Goal: Complete application form

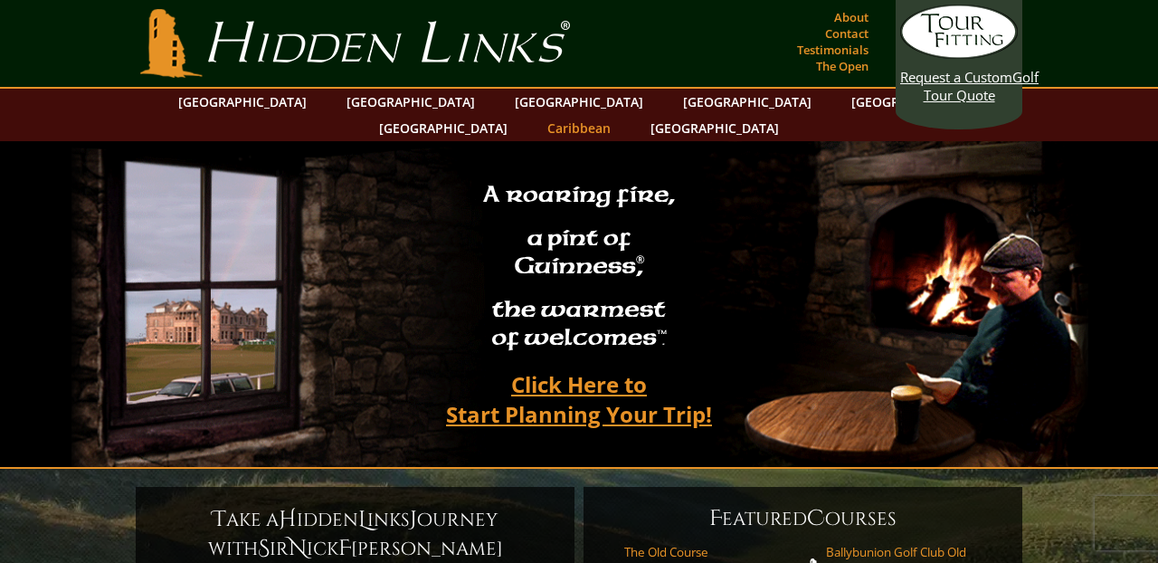
click at [619, 115] on link "Caribbean" at bounding box center [578, 128] width 81 height 26
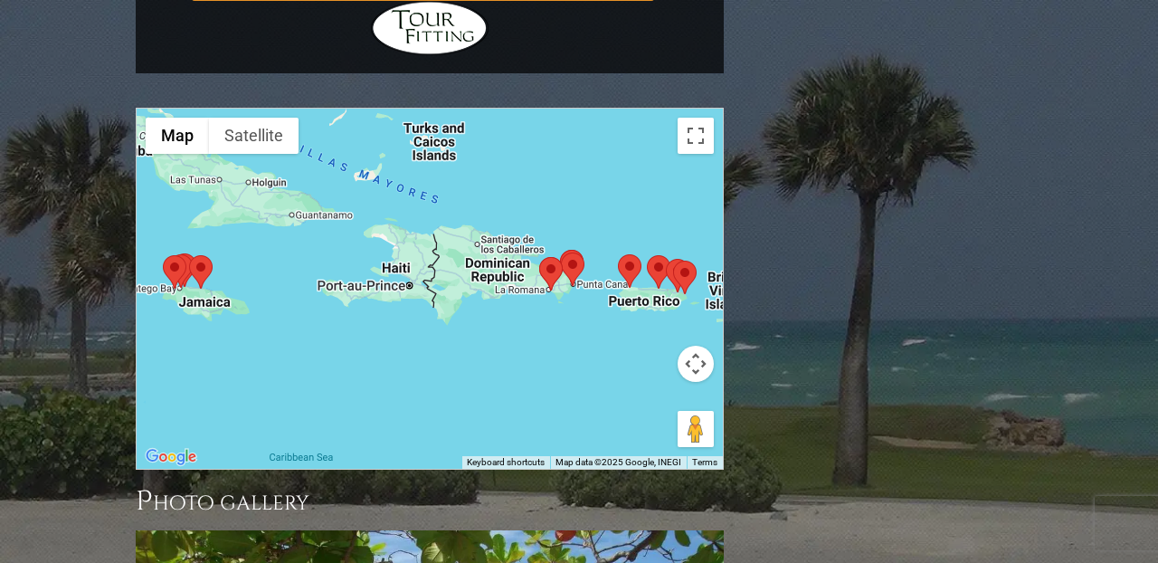
scroll to position [1494, 0]
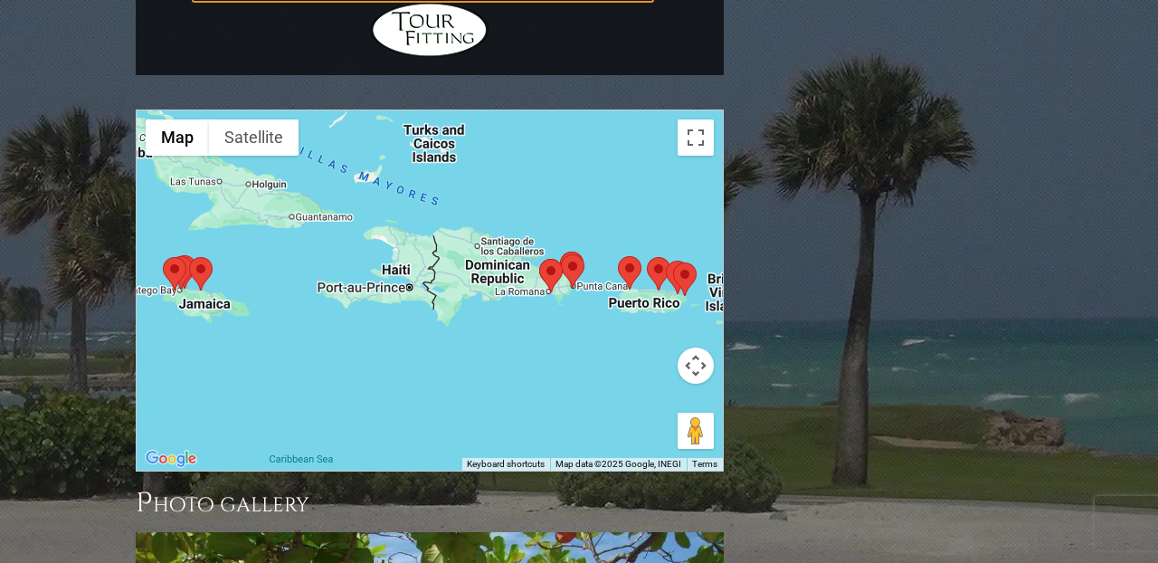
click at [658, 299] on div at bounding box center [430, 290] width 586 height 360
click at [701, 347] on button "Map camera controls" at bounding box center [695, 365] width 36 height 36
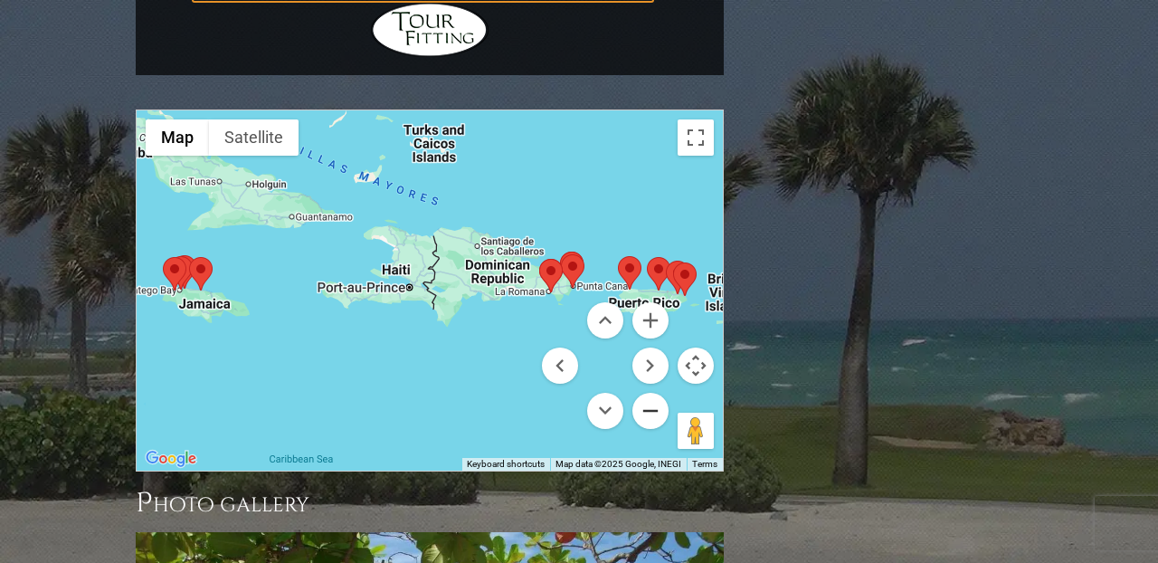
click at [646, 392] on button "Zoom out" at bounding box center [650, 410] width 36 height 36
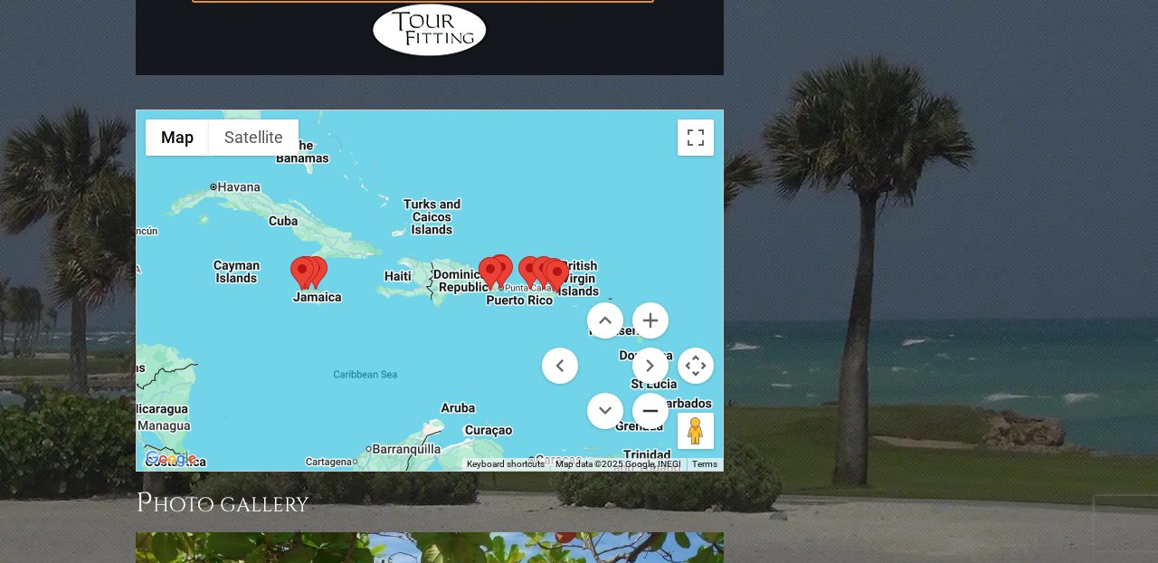
click at [646, 392] on button "Zoom out" at bounding box center [650, 410] width 36 height 36
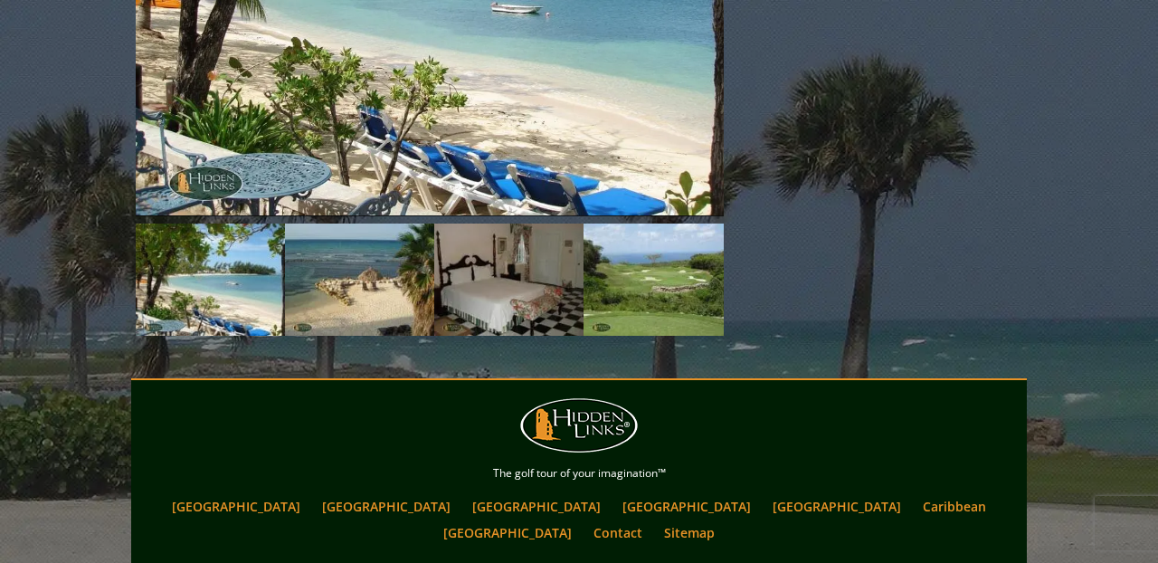
scroll to position [2323, 0]
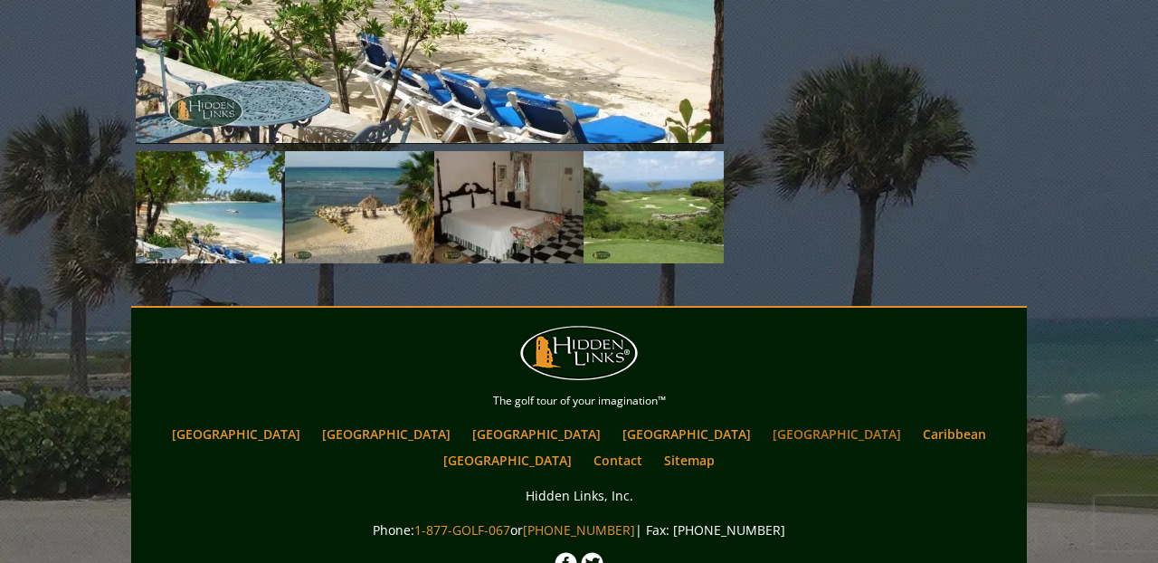
click at [763, 421] on link "[GEOGRAPHIC_DATA]" at bounding box center [836, 434] width 147 height 26
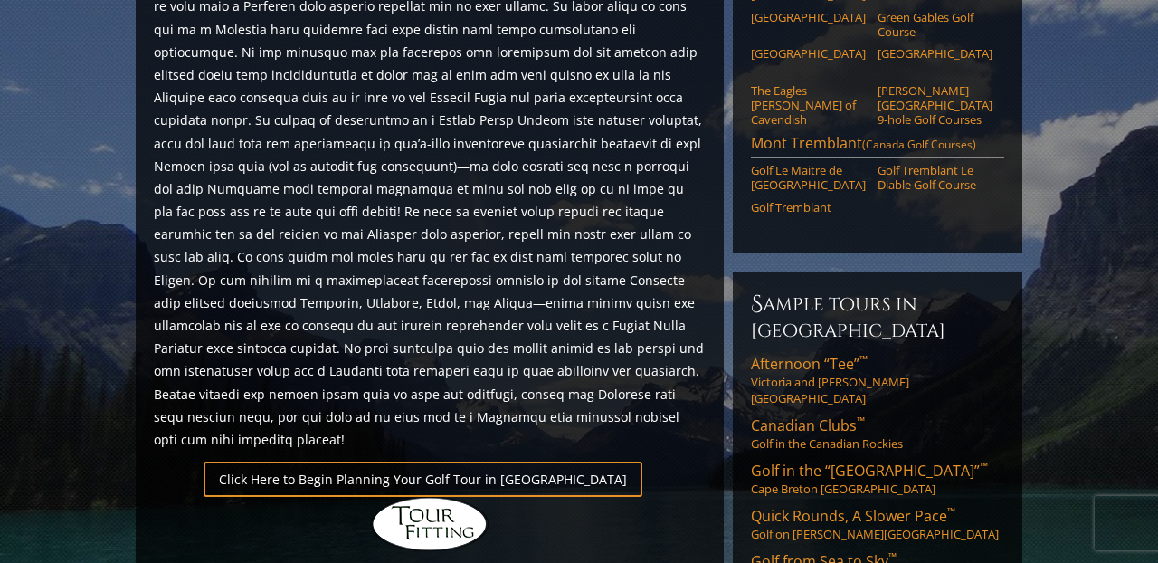
scroll to position [1046, 0]
click at [846, 550] on span "Golf from Sea to Sky ™" at bounding box center [824, 560] width 146 height 20
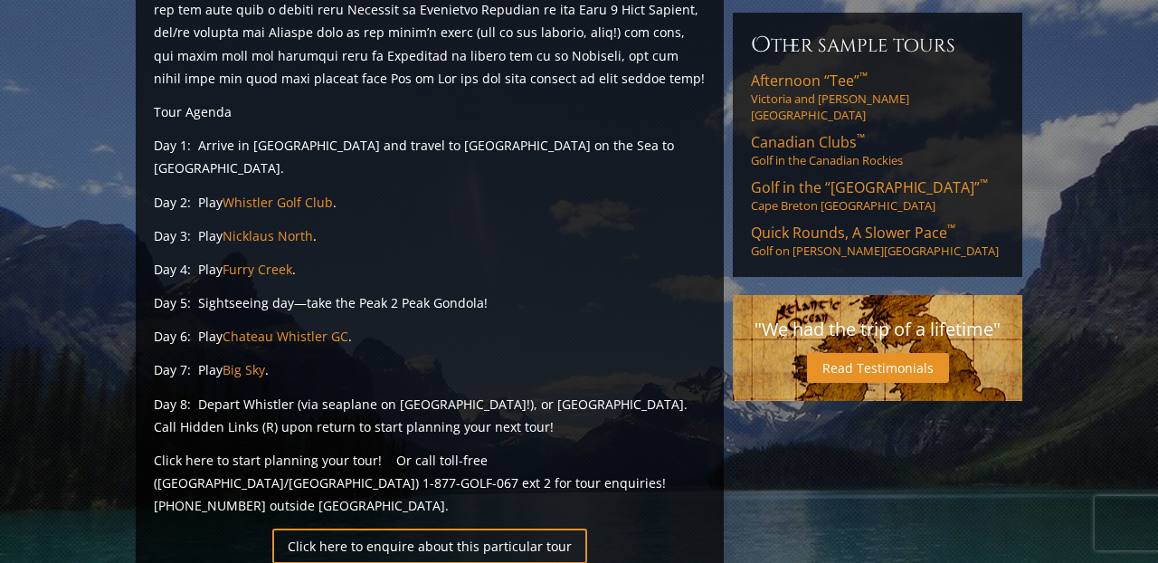
scroll to position [657, 0]
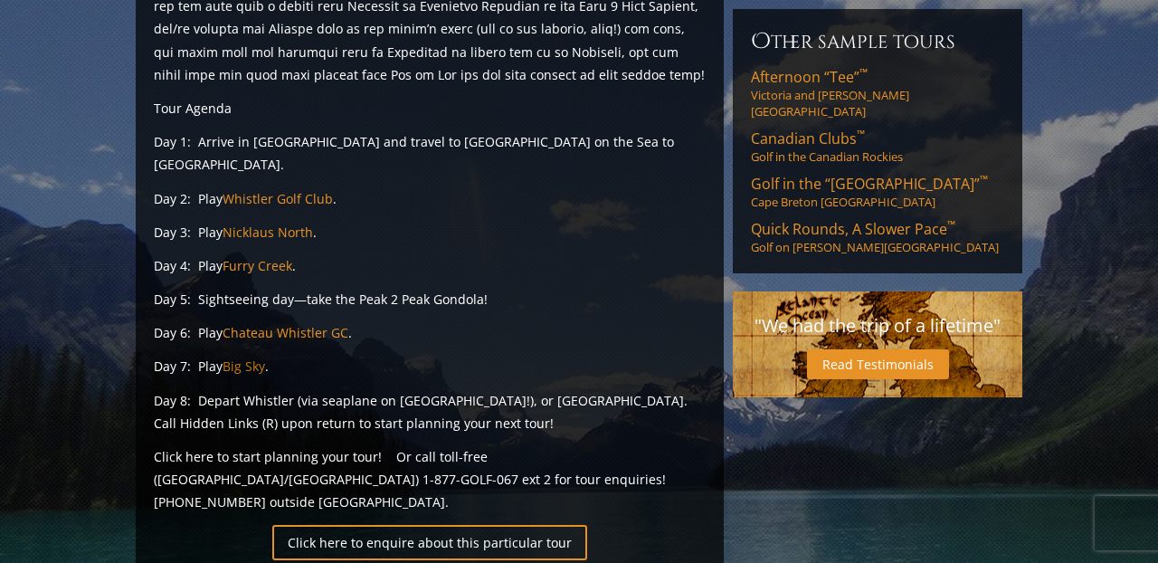
click at [255, 357] on link "Big Sky" at bounding box center [243, 365] width 43 height 17
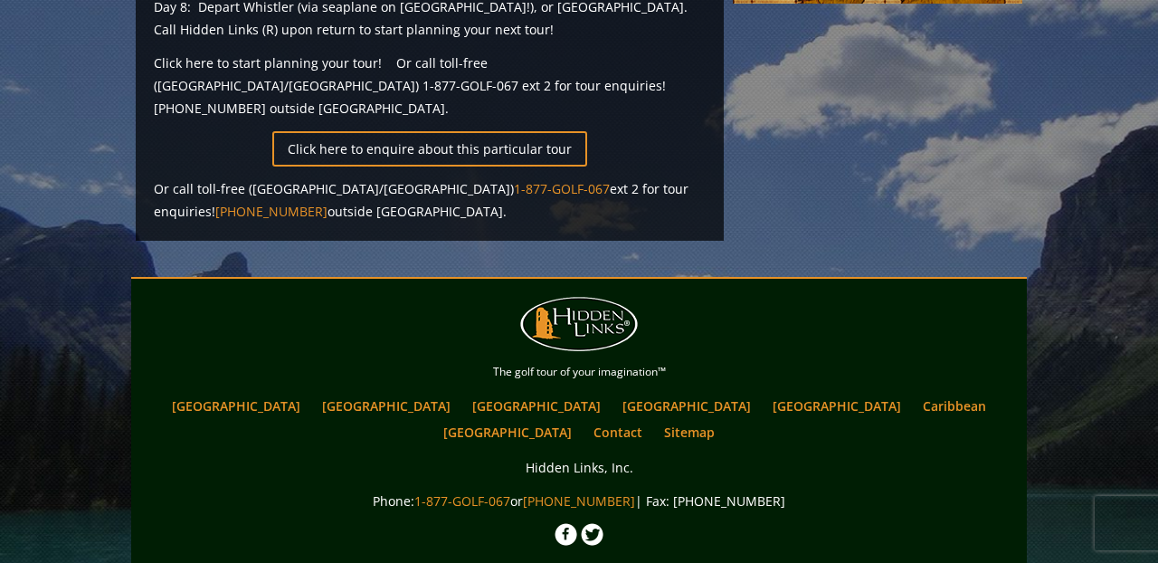
scroll to position [1082, 0]
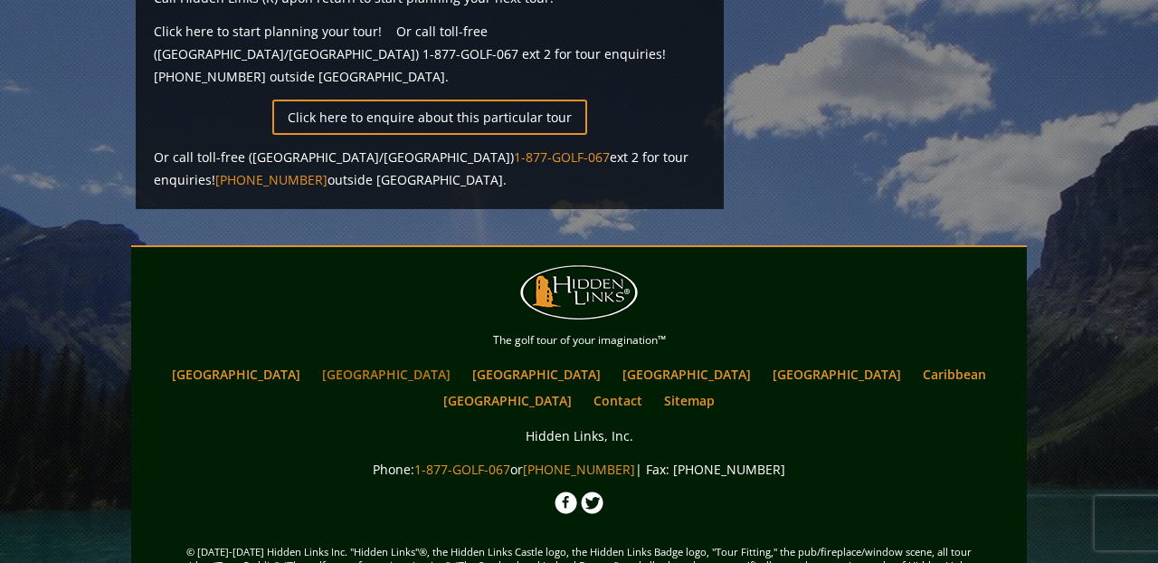
click at [385, 361] on link "[GEOGRAPHIC_DATA]" at bounding box center [386, 374] width 147 height 26
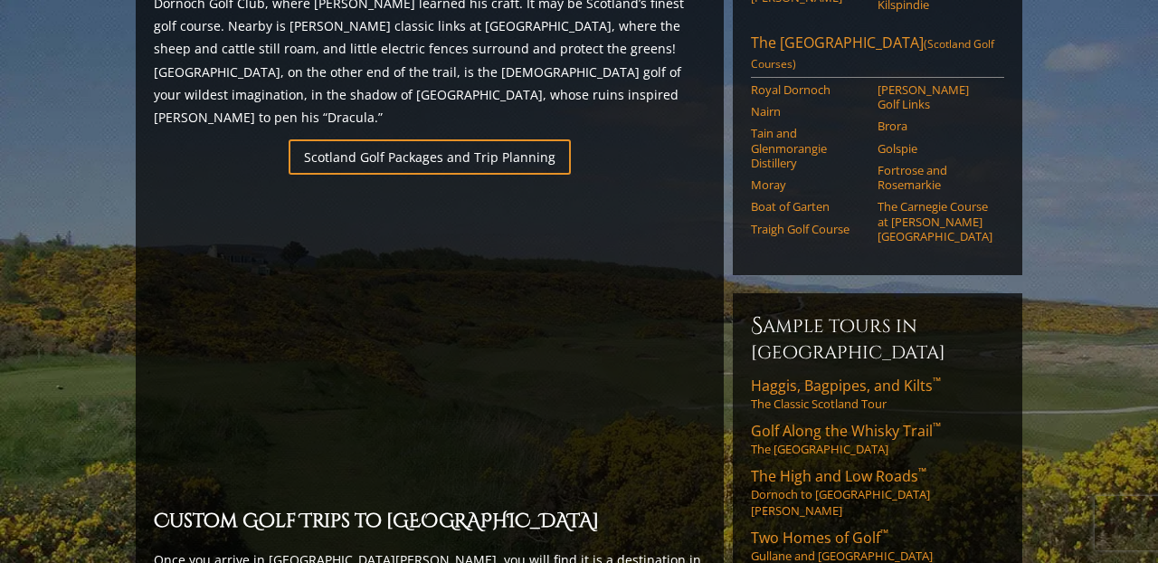
scroll to position [1234, 0]
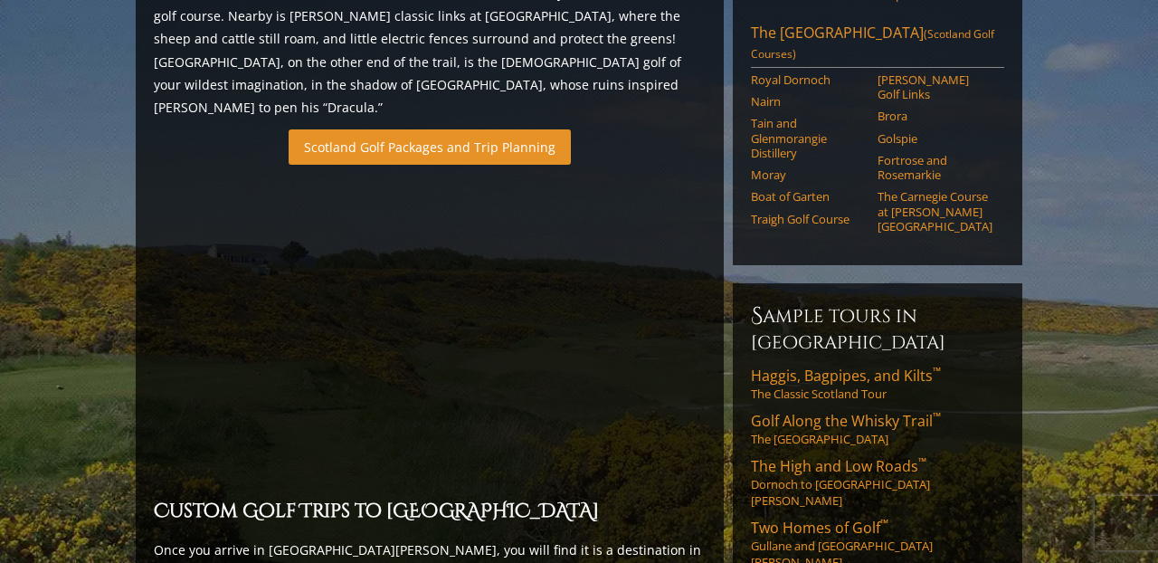
click at [479, 129] on link "Scotland Golf Packages and Trip Planning" at bounding box center [429, 146] width 282 height 35
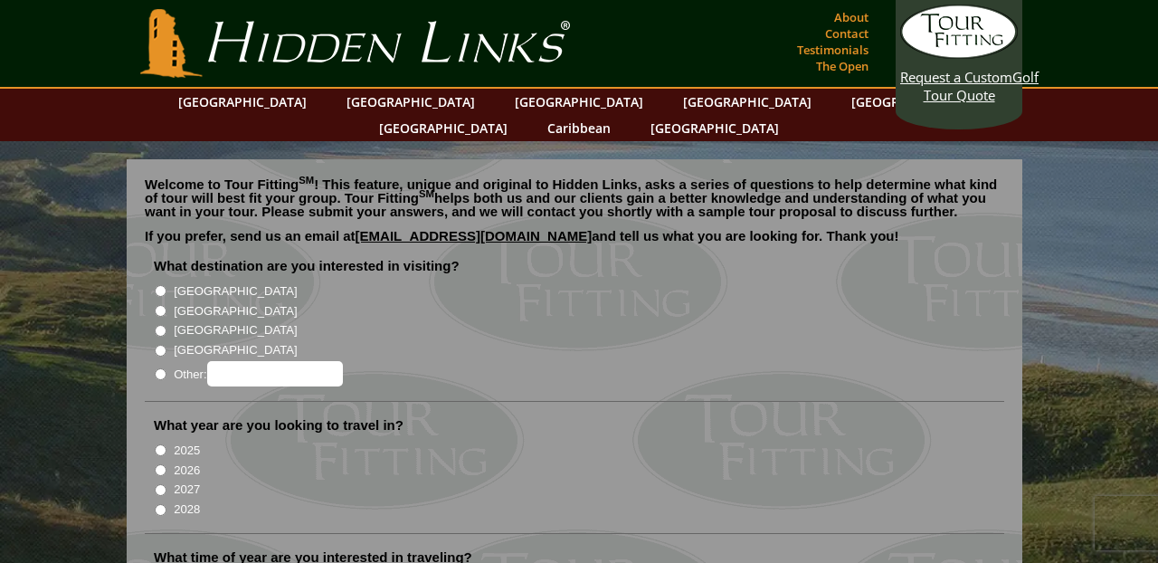
click at [159, 305] on input "[GEOGRAPHIC_DATA]" at bounding box center [161, 311] width 12 height 12
radio input "true"
click at [160, 464] on input "2026" at bounding box center [161, 470] width 12 height 12
radio input "true"
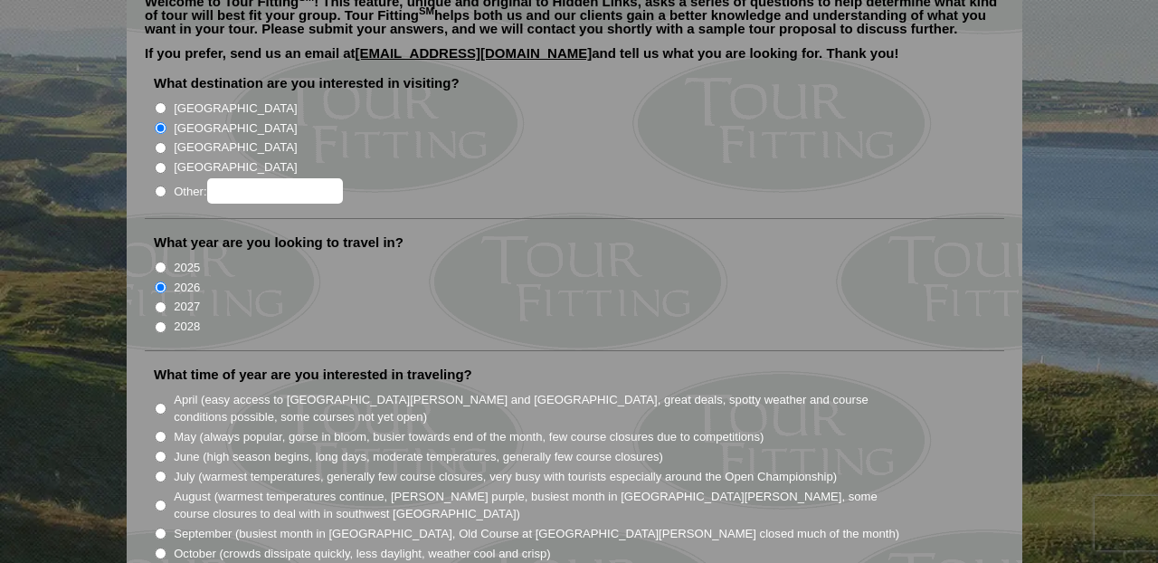
scroll to position [184, 0]
click at [161, 430] on input "May (always popular, gorse in bloom, busier towards end of the month, few cours…" at bounding box center [161, 436] width 12 height 12
radio input "true"
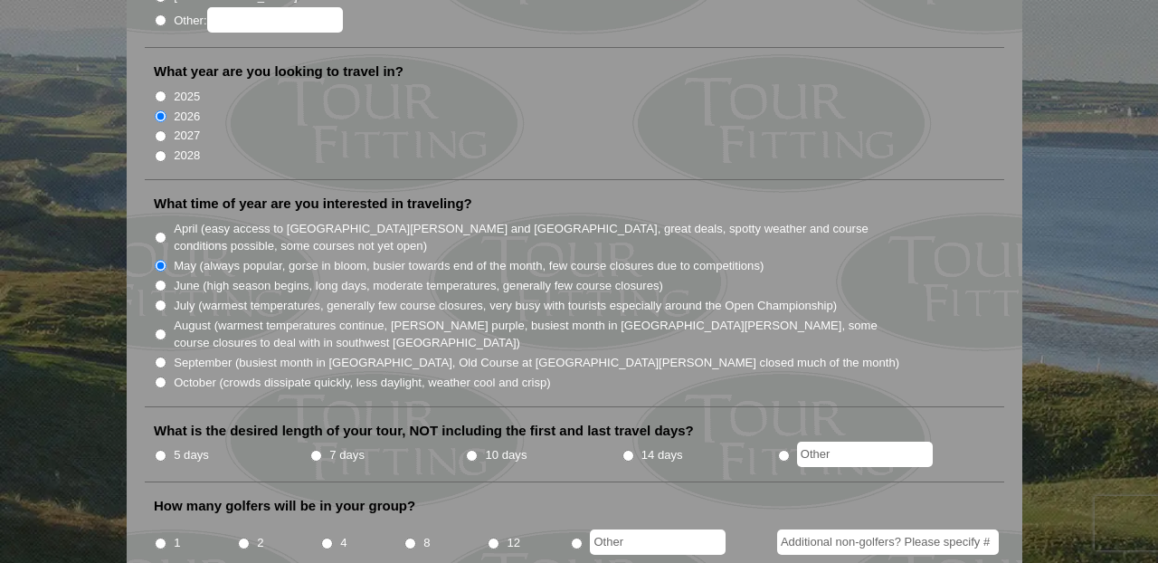
scroll to position [377, 0]
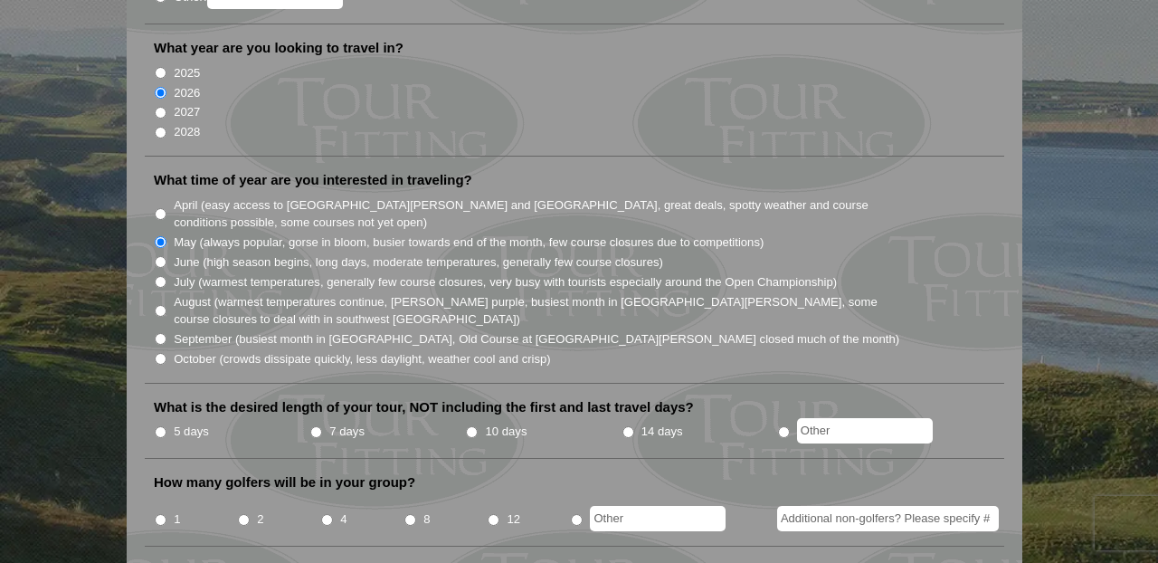
click at [317, 426] on input "7 days" at bounding box center [316, 432] width 12 height 12
radio input "true"
click at [330, 514] on input "4" at bounding box center [327, 520] width 12 height 12
radio input "true"
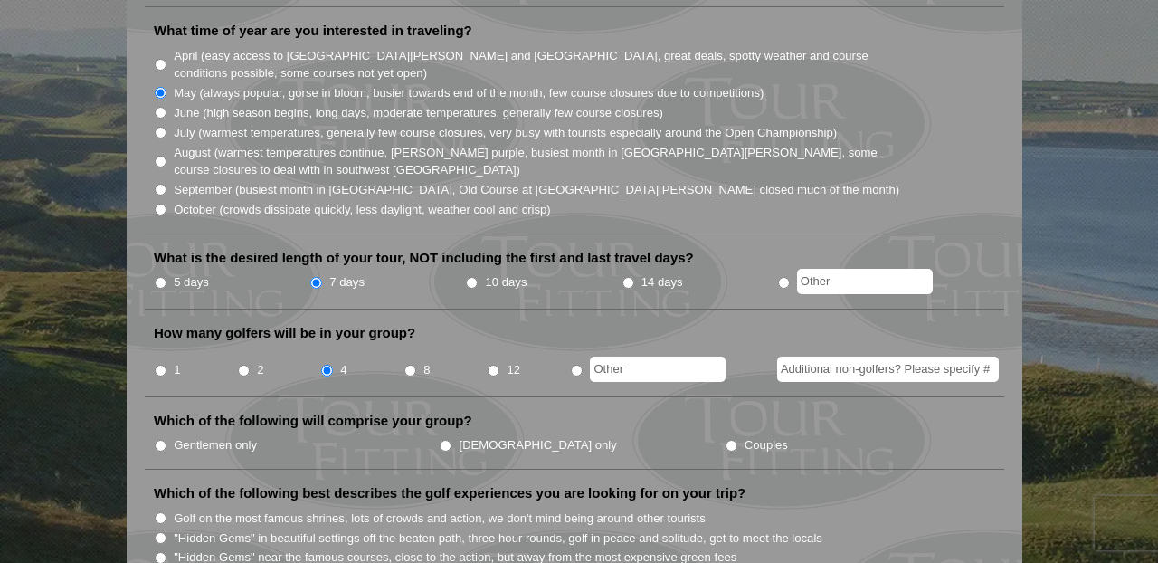
scroll to position [534, 0]
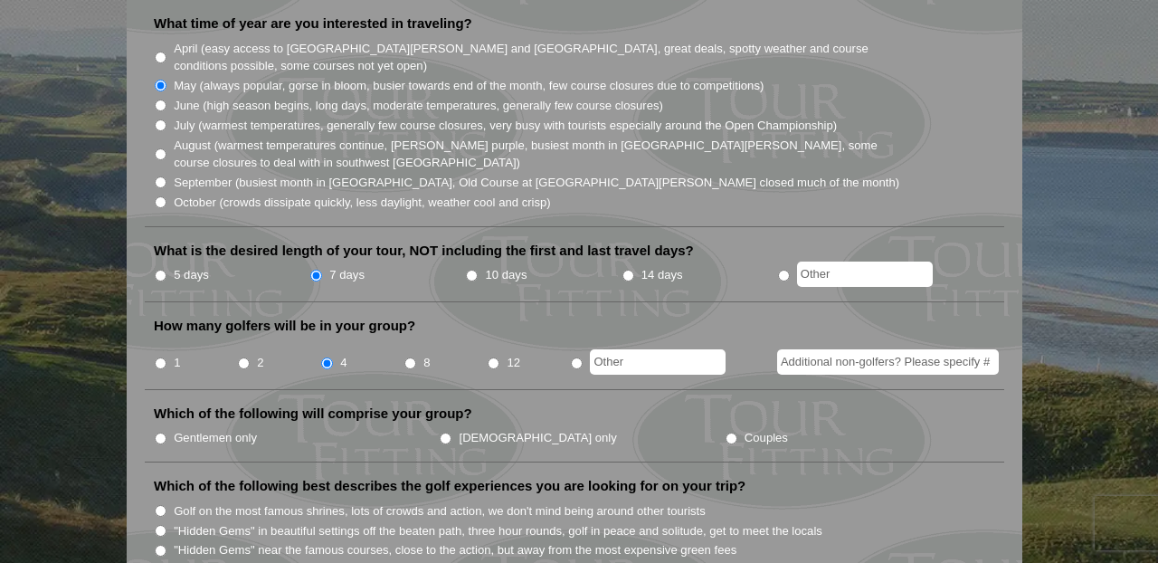
click at [163, 432] on input "Gentlemen only" at bounding box center [161, 438] width 12 height 12
radio input "true"
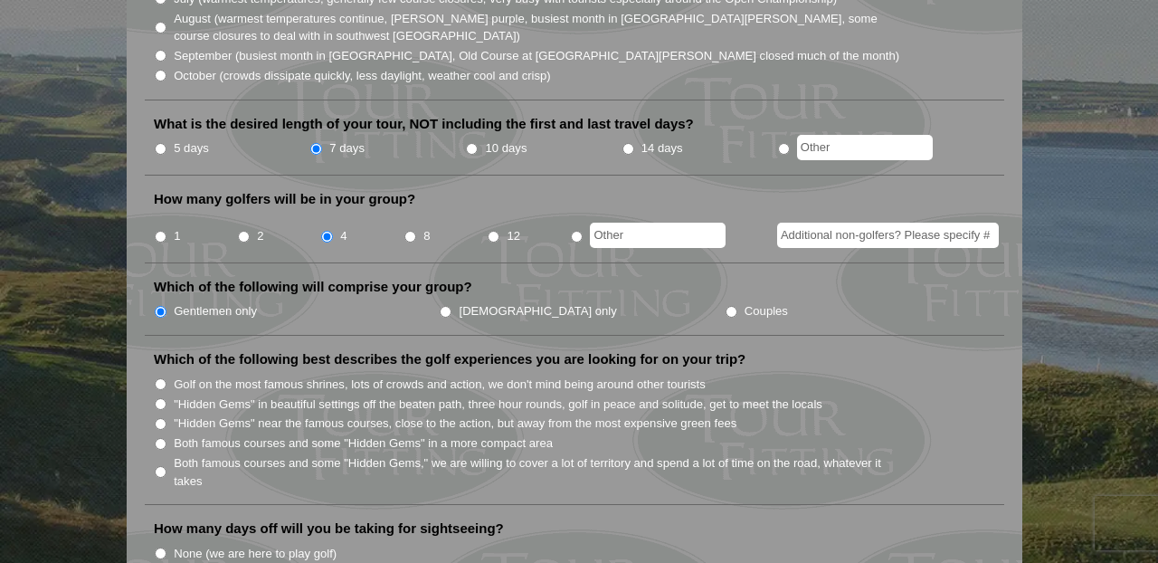
scroll to position [663, 0]
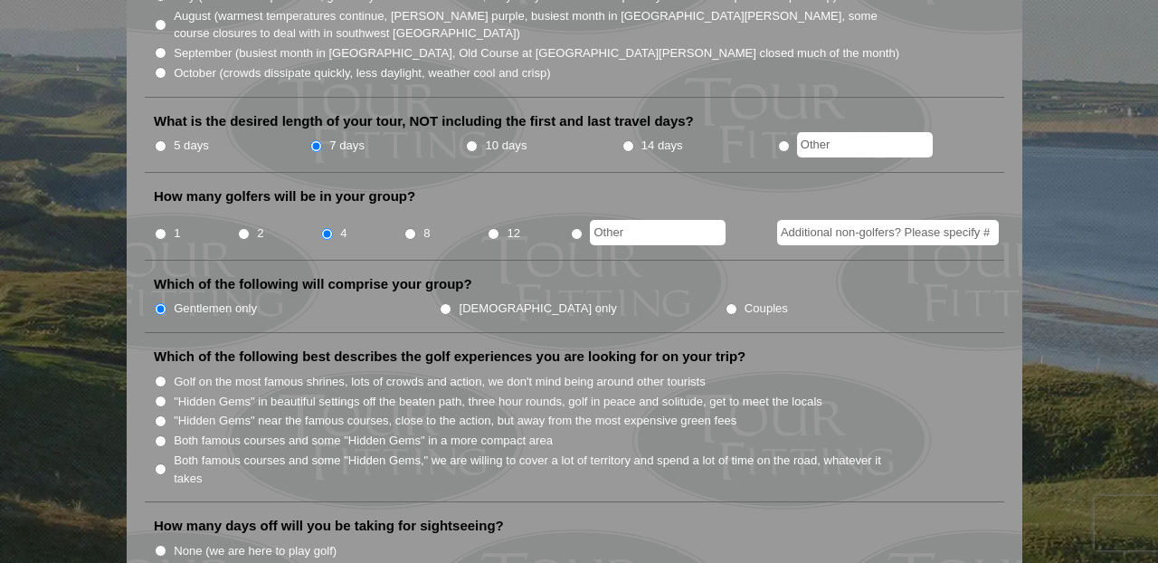
click at [162, 435] on input "Both famous courses and some "Hidden Gems" in a more compact area" at bounding box center [161, 441] width 12 height 12
radio input "true"
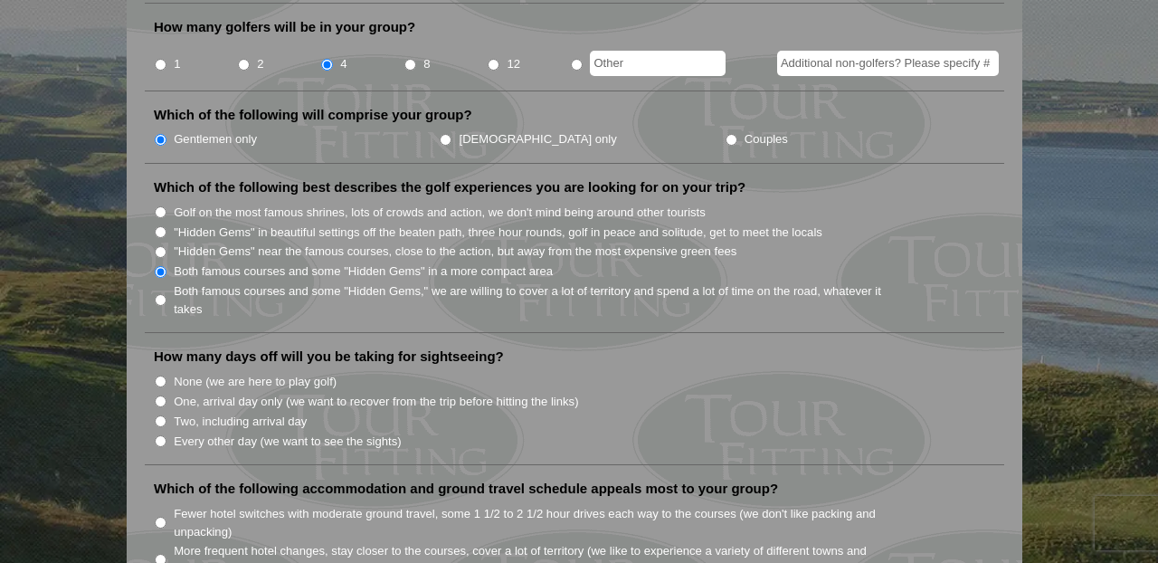
scroll to position [833, 0]
click at [161, 394] on input "One, arrival day only (we want to recover from the trip before hitting the link…" at bounding box center [161, 400] width 12 height 12
radio input "true"
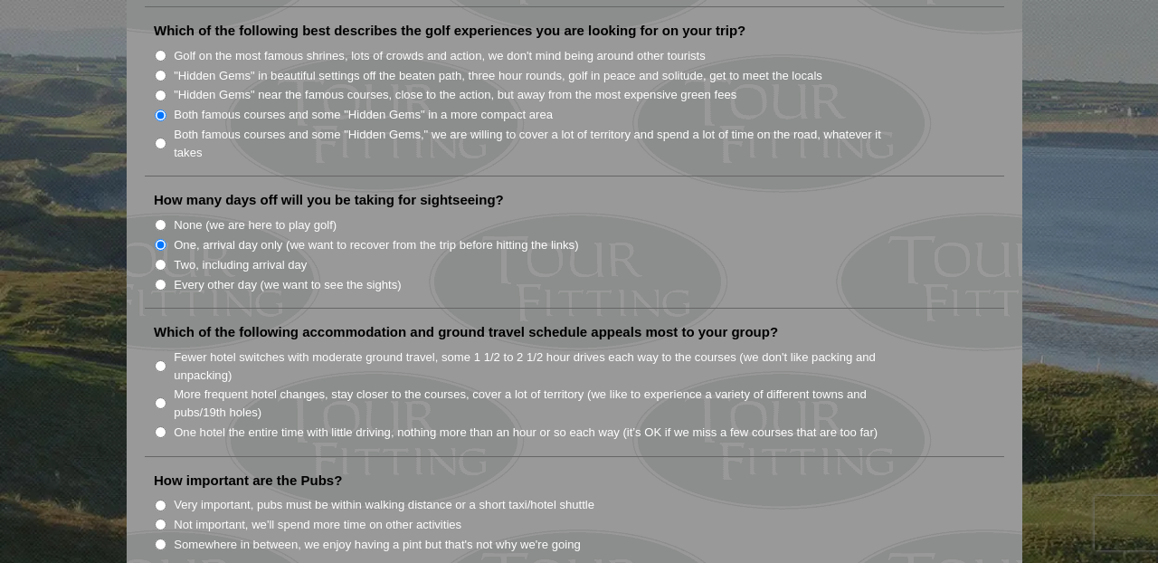
scroll to position [995, 0]
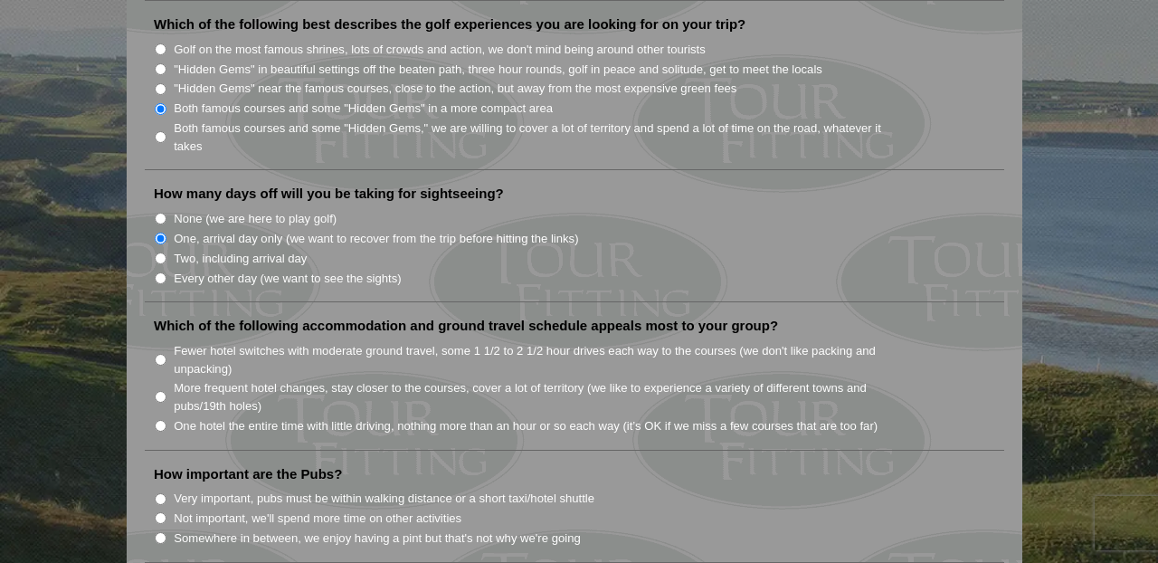
click at [160, 391] on input "More frequent hotel changes, stay closer to the courses, cover a lot of territo…" at bounding box center [161, 397] width 12 height 12
radio input "true"
click at [163, 493] on input "Very important, pubs must be within walking distance or a short taxi/hotel shut…" at bounding box center [161, 499] width 12 height 12
radio input "true"
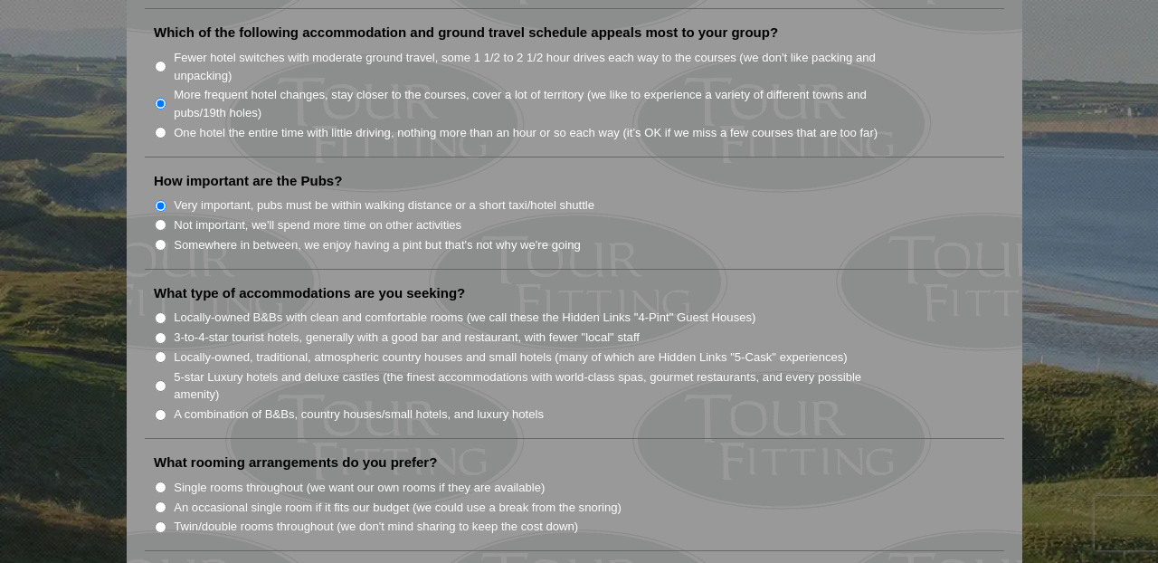
scroll to position [1291, 0]
click at [158, 309] on input "Locally-owned B&Bs with clean and comfortable rooms (we call these the Hidden L…" at bounding box center [161, 315] width 12 height 12
radio input "true"
click at [159, 329] on input "3-to-4-star tourist hotels, generally with a good bar and restaurant, with fewe…" at bounding box center [161, 335] width 12 height 12
radio input "true"
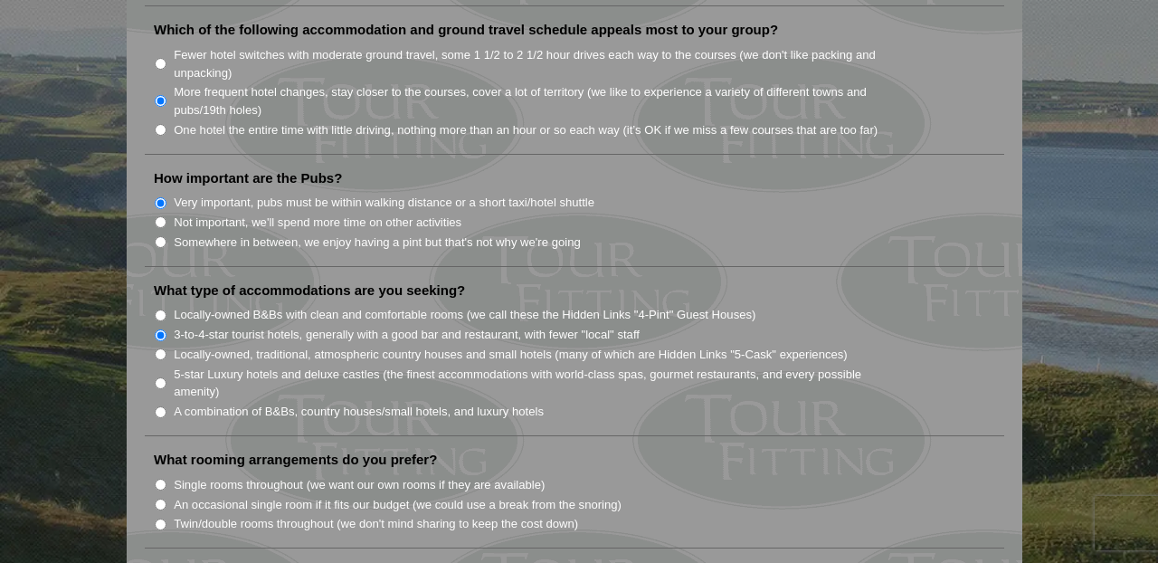
click at [160, 348] on input "Locally-owned, traditional, atmospheric country houses and small hotels (many o…" at bounding box center [161, 354] width 12 height 12
radio input "true"
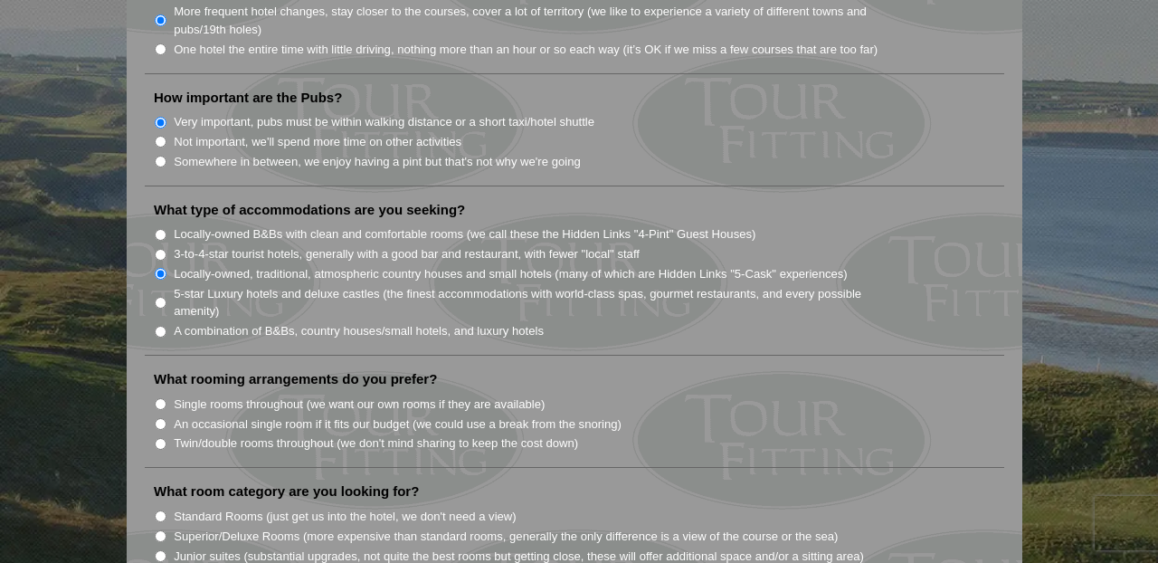
scroll to position [1389, 0]
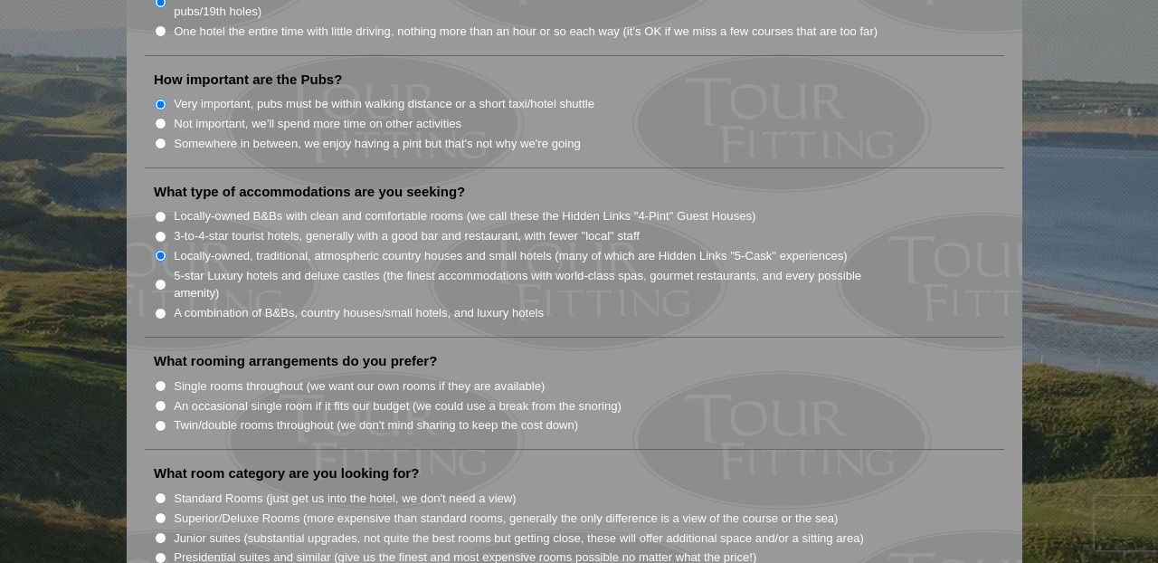
click at [161, 380] on input "Single rooms throughout (we want our own rooms if they are available)" at bounding box center [161, 386] width 12 height 12
radio input "true"
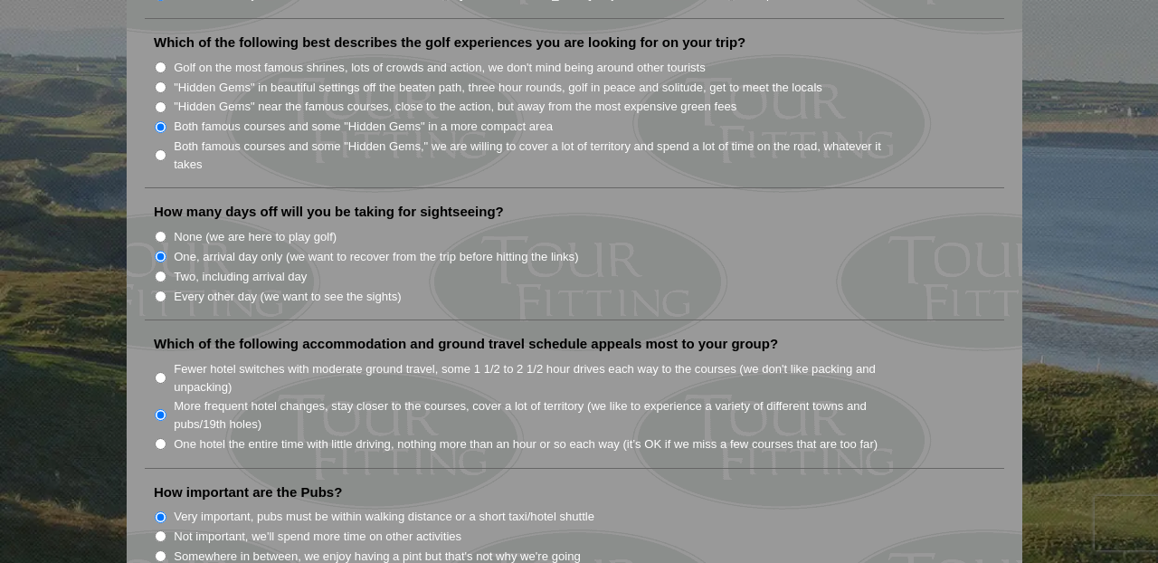
scroll to position [0, 0]
